Goal: Transaction & Acquisition: Subscribe to service/newsletter

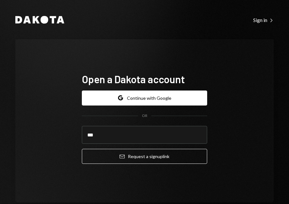
type input "**********"
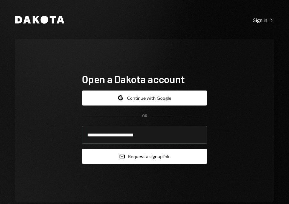
click at [128, 157] on button "Email Request a sign up link" at bounding box center [144, 156] width 125 height 15
